Goal: Register for event/course

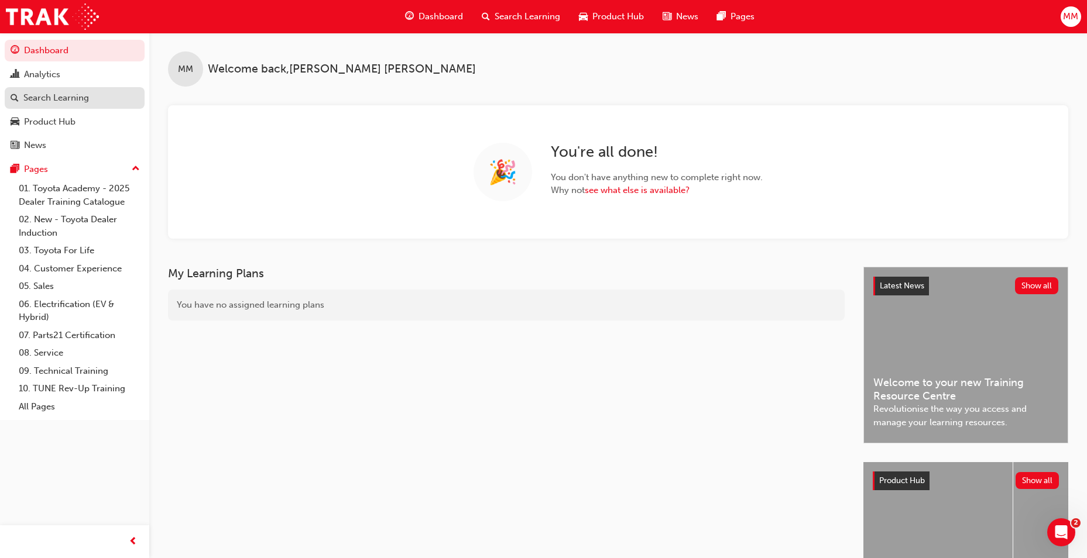
click at [56, 99] on div "Search Learning" at bounding box center [56, 97] width 66 height 13
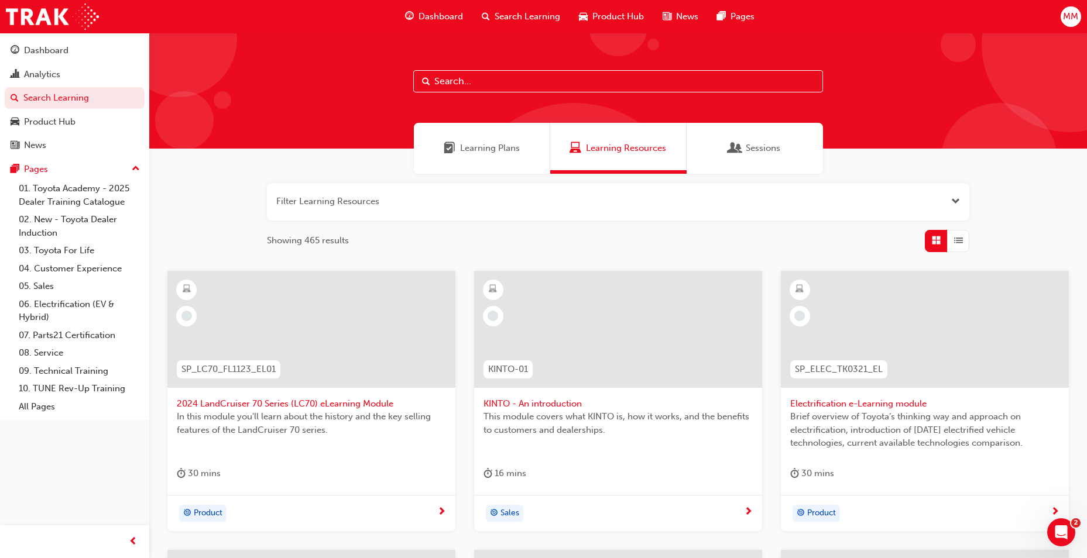
click at [715, 147] on div "Sessions" at bounding box center [754, 148] width 136 height 51
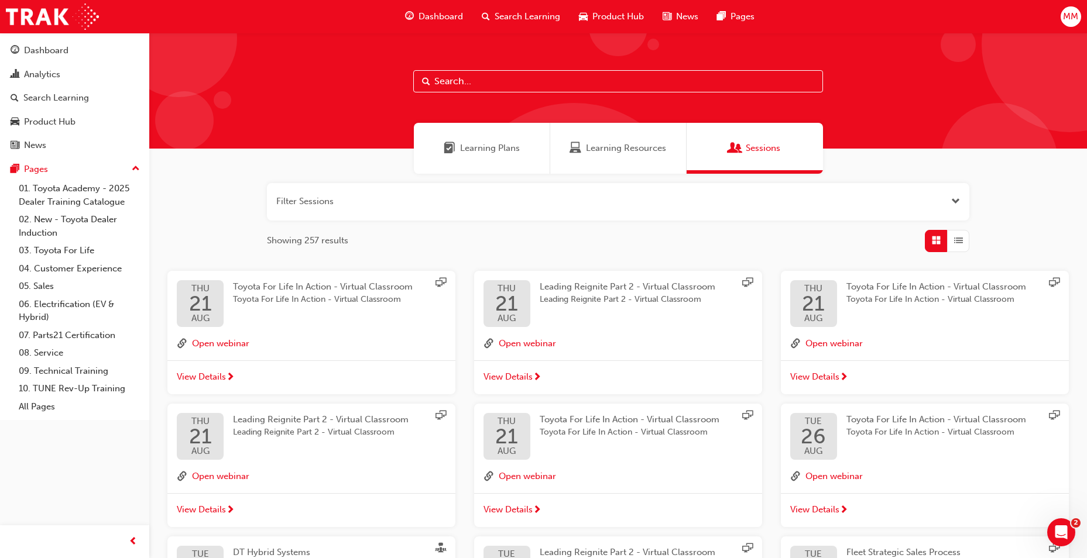
click at [764, 198] on button "button" at bounding box center [618, 201] width 702 height 37
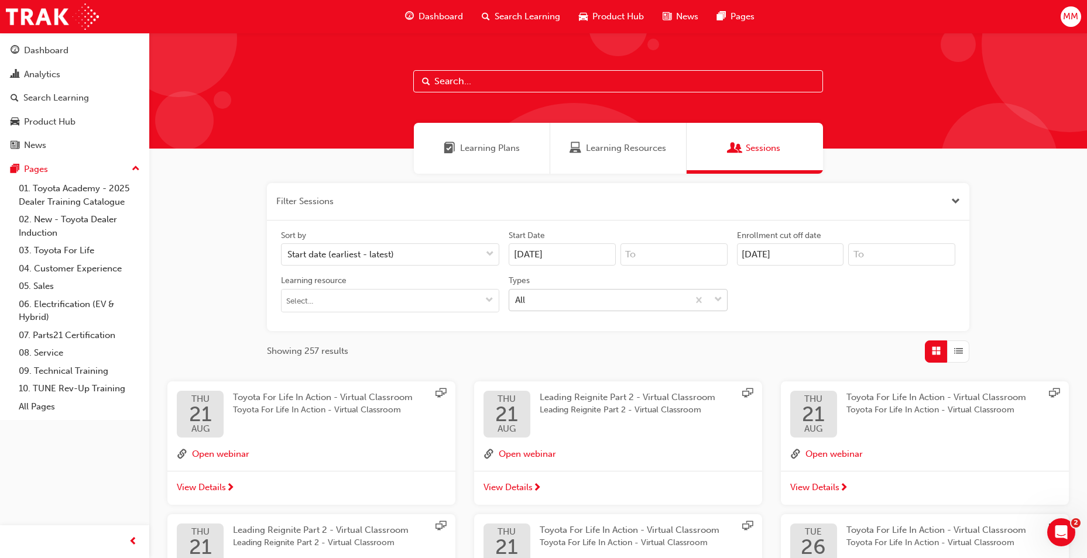
click at [562, 297] on div "All" at bounding box center [598, 300] width 178 height 20
click at [516, 297] on input "Types All" at bounding box center [515, 299] width 1 height 10
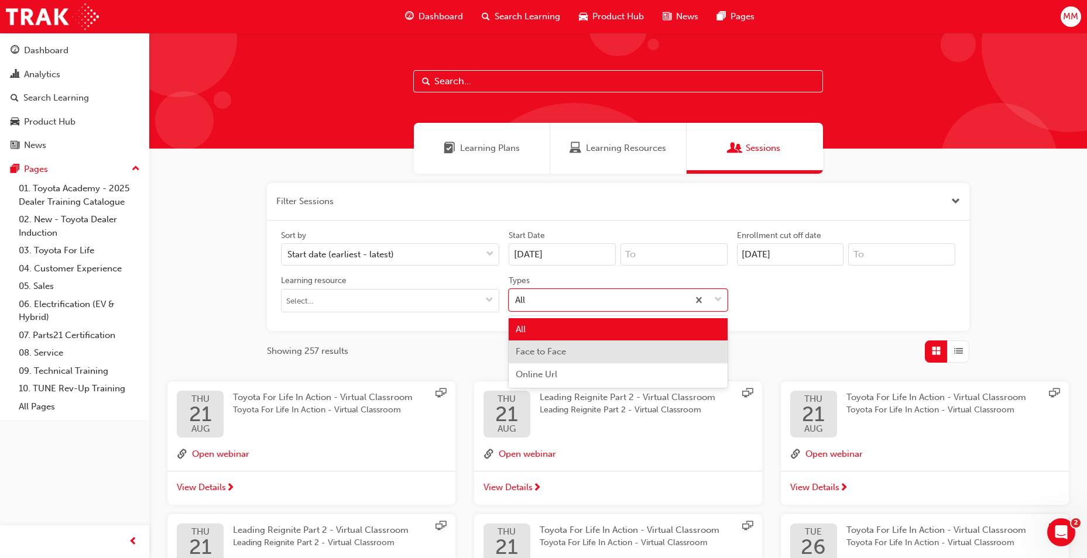
click at [580, 353] on div "Face to Face" at bounding box center [617, 352] width 218 height 23
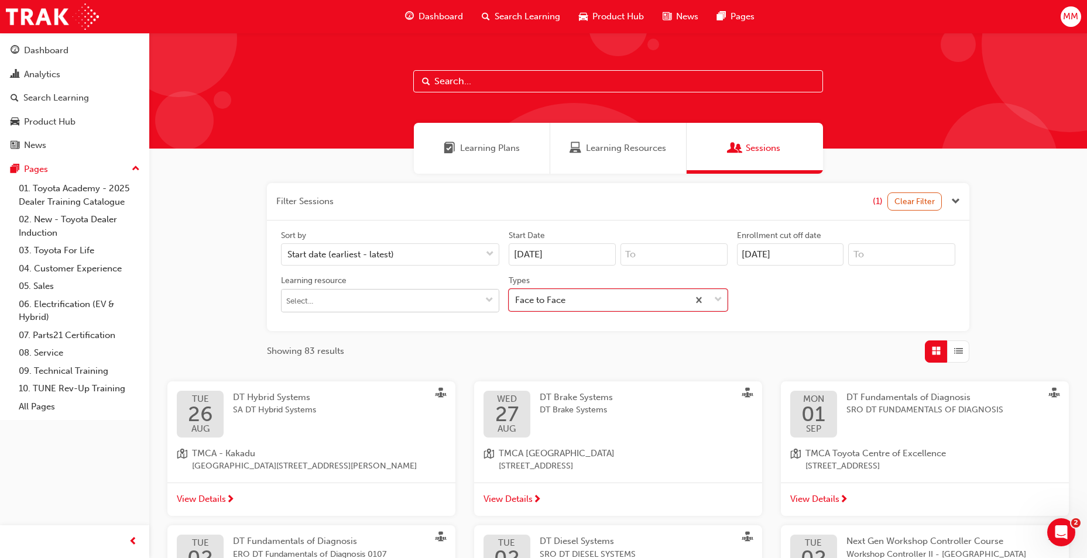
click at [387, 303] on input "Learning resource" at bounding box center [389, 301] width 217 height 22
type input "DT"
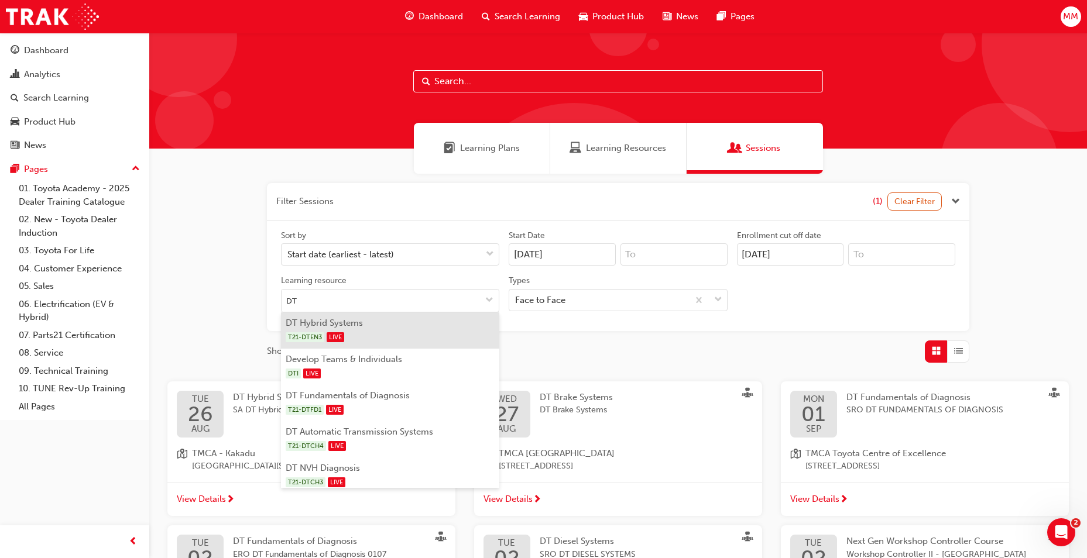
click at [389, 331] on div "T21-DTEN3 LIVE" at bounding box center [390, 337] width 209 height 15
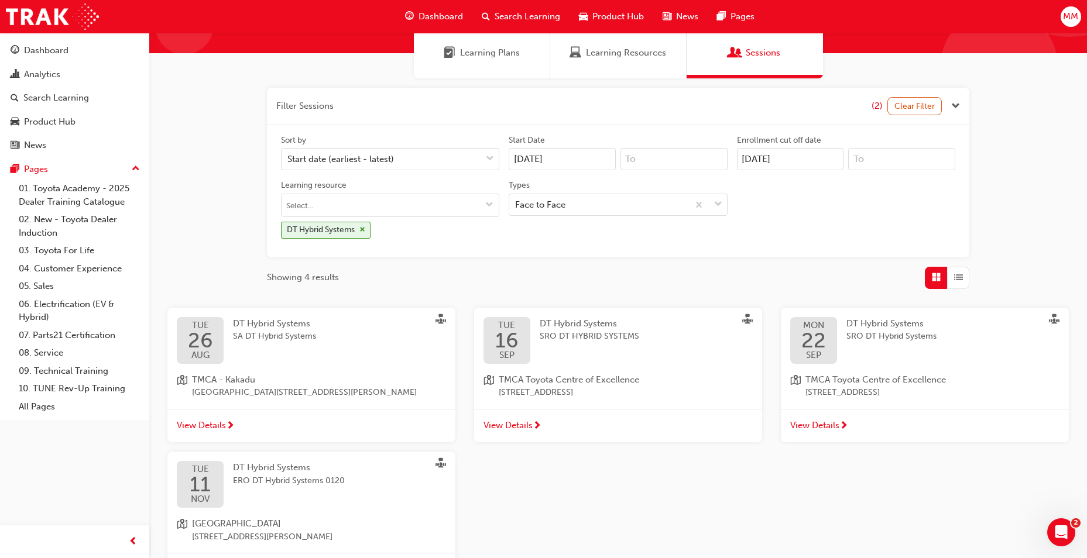
scroll to position [117, 0]
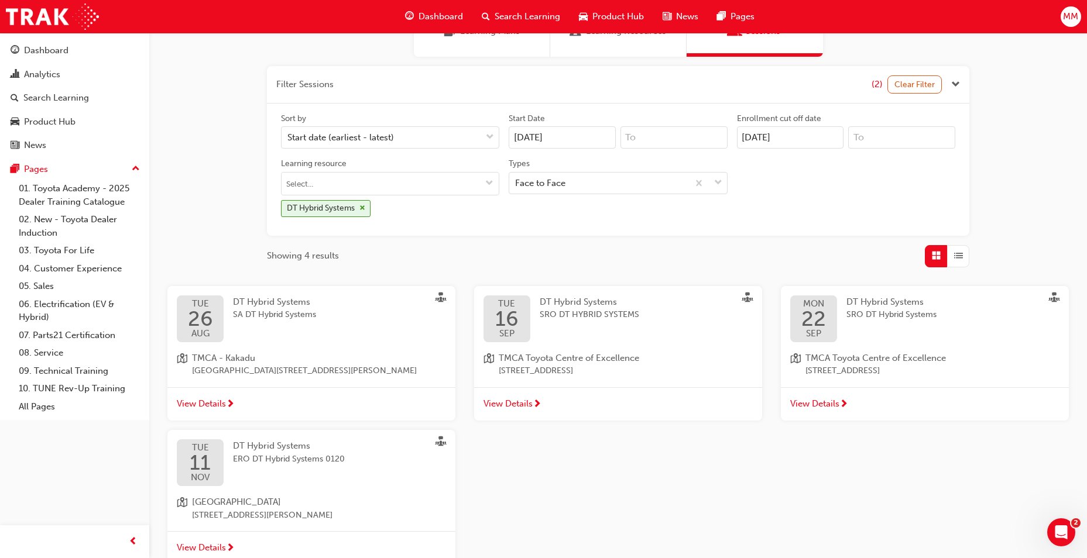
click at [304, 398] on div "View Details" at bounding box center [311, 404] width 288 height 34
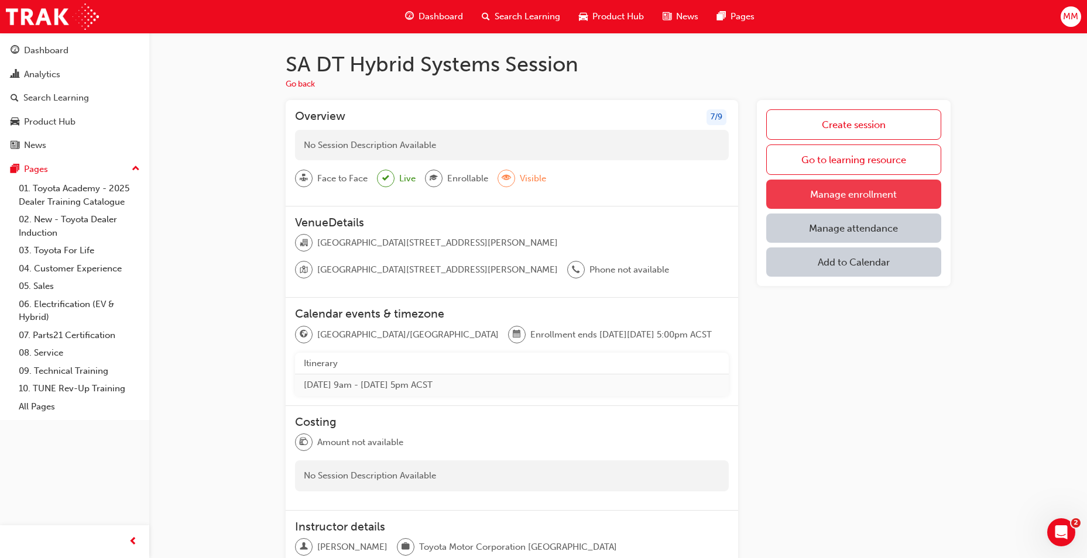
click at [829, 199] on link "Manage enrollment" at bounding box center [853, 194] width 175 height 29
